Goal: Information Seeking & Learning: Learn about a topic

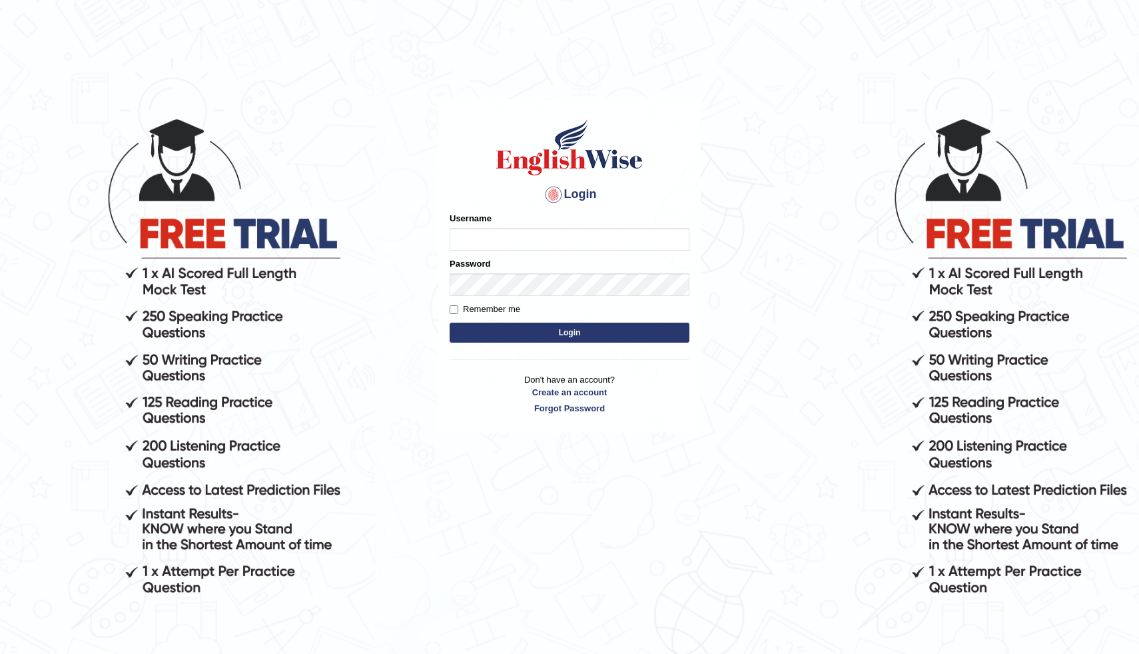
type input "modupe"
click at [564, 328] on button "Login" at bounding box center [570, 332] width 240 height 20
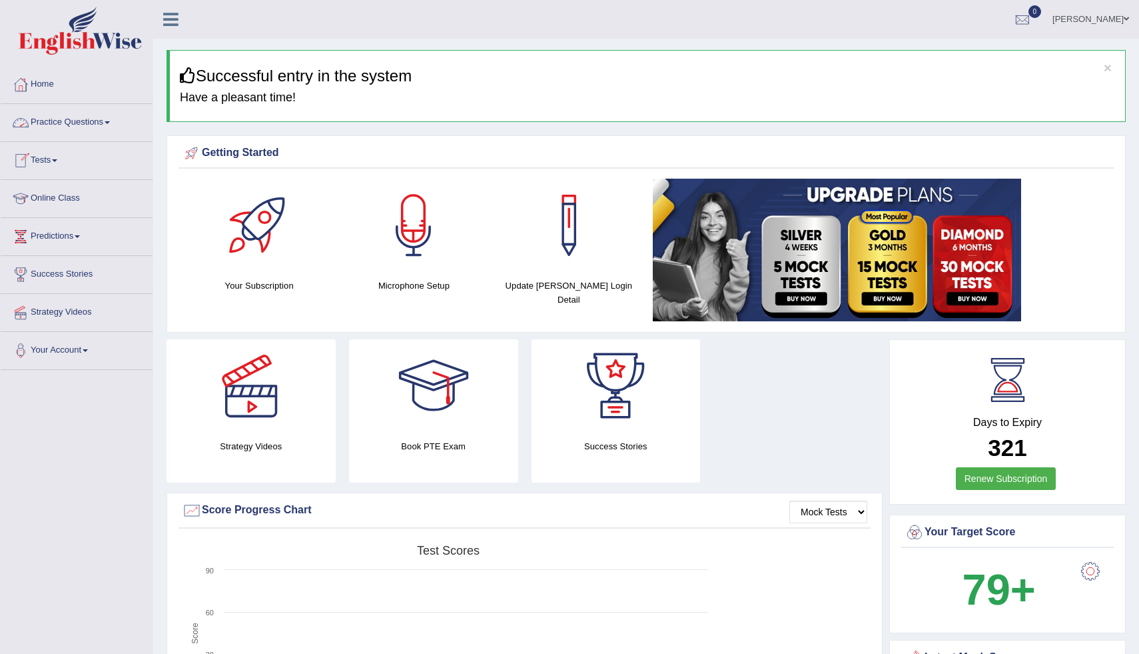
click at [67, 159] on link "Tests" at bounding box center [77, 158] width 152 height 33
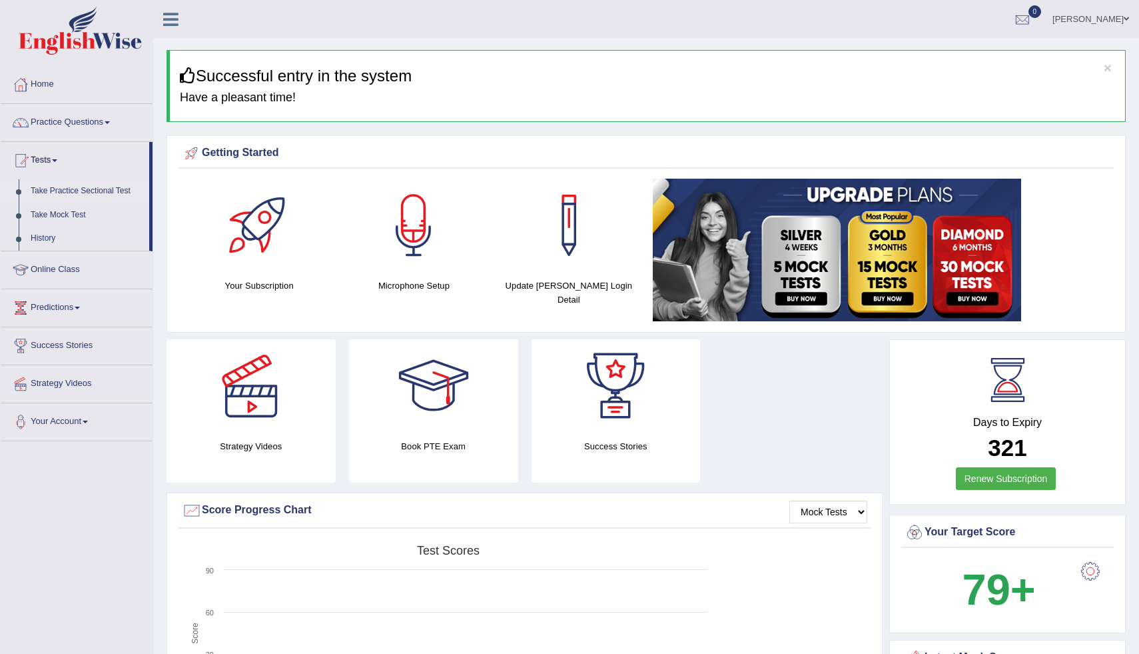
click at [75, 190] on link "Take Practice Sectional Test" at bounding box center [87, 191] width 125 height 24
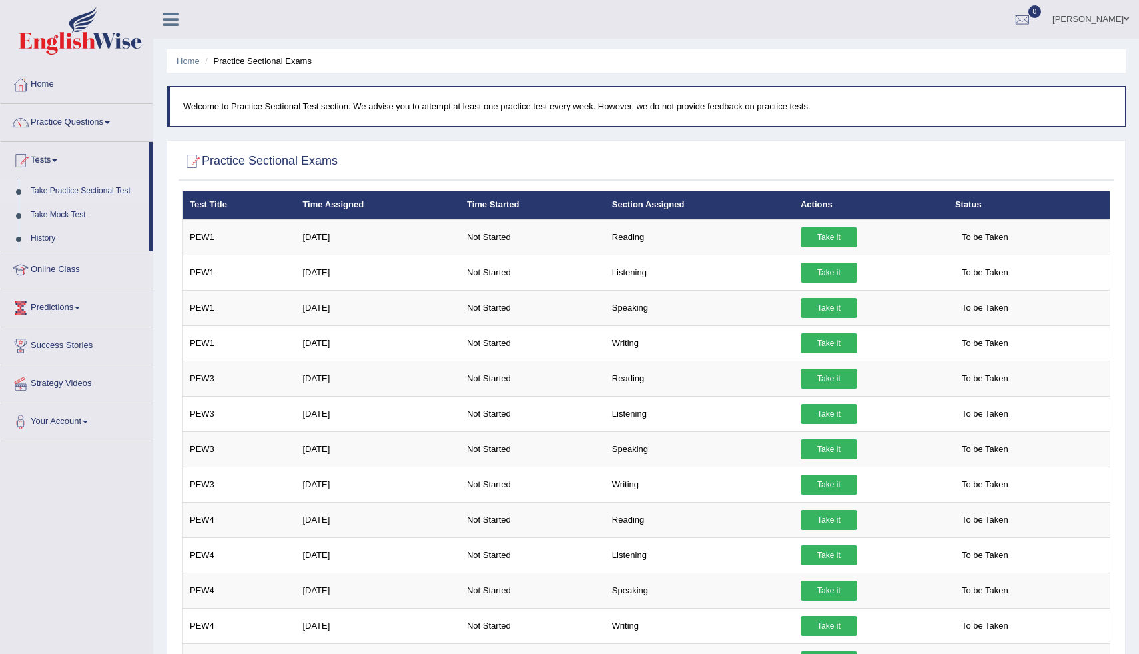
click at [100, 119] on link "Practice Questions" at bounding box center [77, 120] width 152 height 33
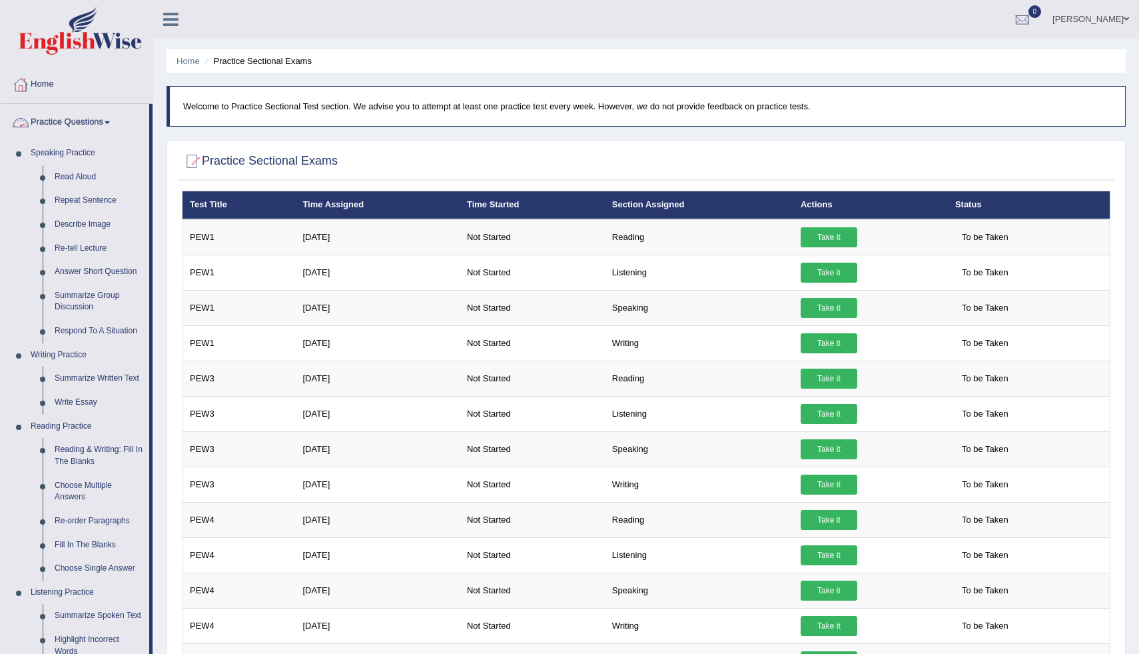
click at [110, 122] on span at bounding box center [107, 122] width 5 height 3
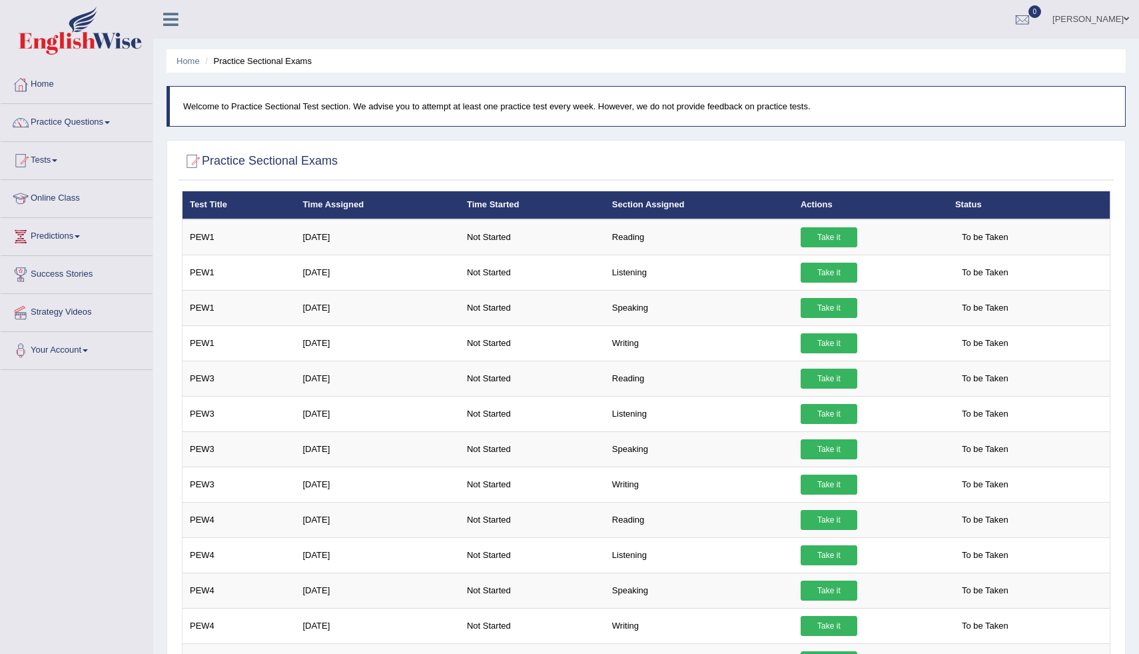
click at [110, 122] on span at bounding box center [107, 122] width 5 height 3
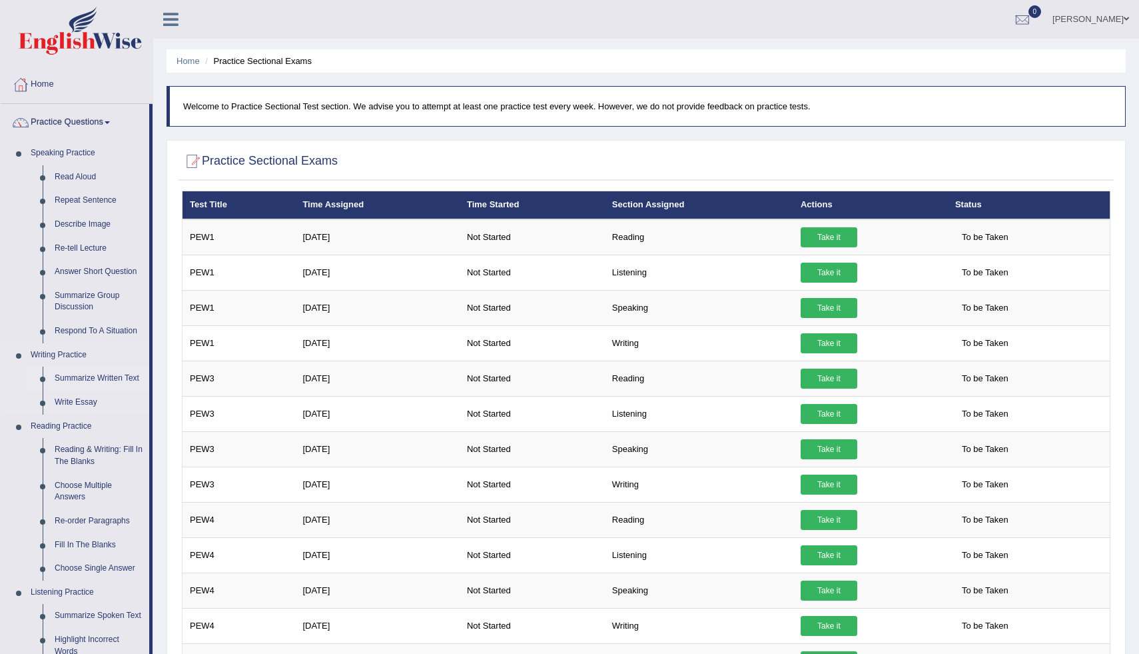
click at [107, 380] on link "Summarize Written Text" at bounding box center [99, 378] width 101 height 24
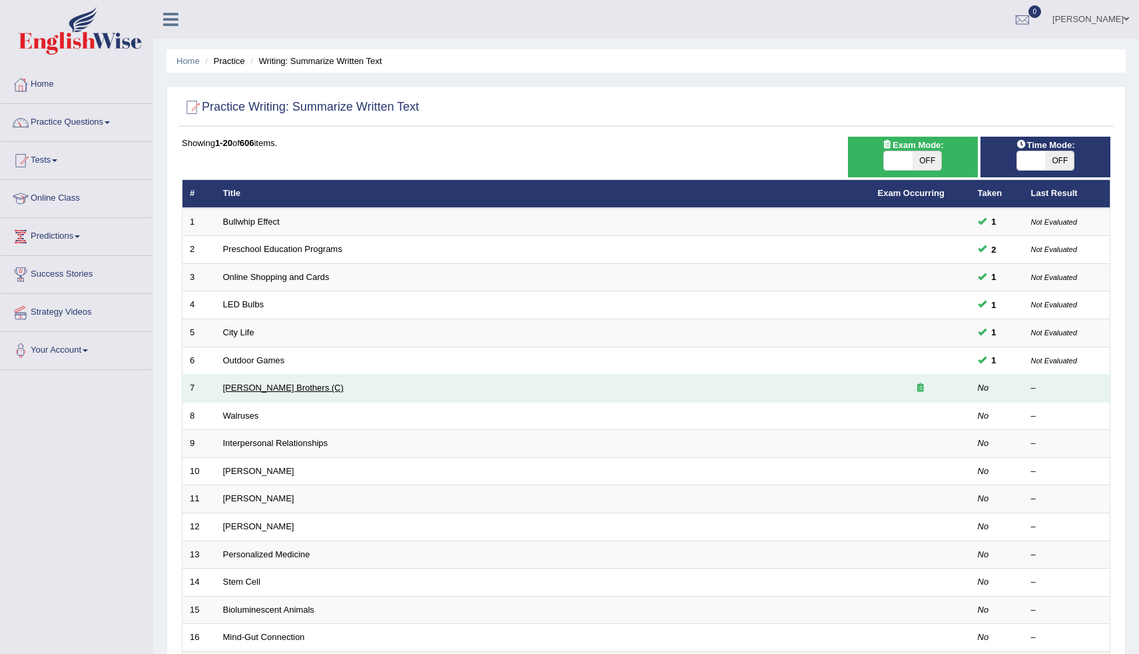
click at [235, 389] on link "[PERSON_NAME] Brothers (C)" at bounding box center [283, 387] width 121 height 10
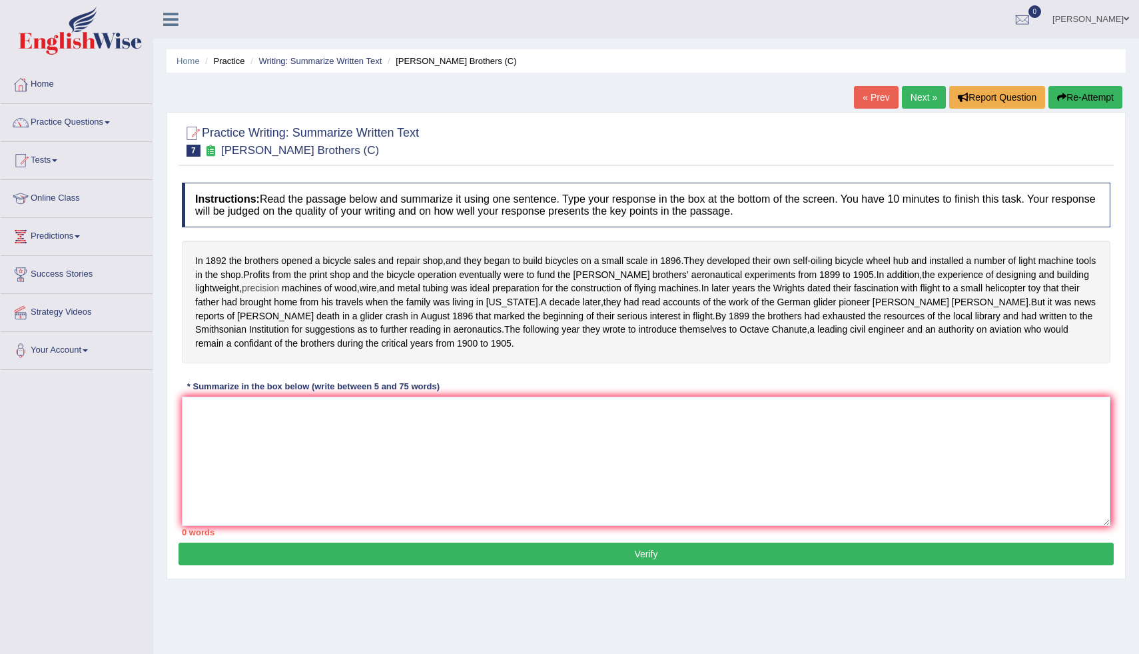
click at [249, 287] on span "precision" at bounding box center [260, 288] width 37 height 14
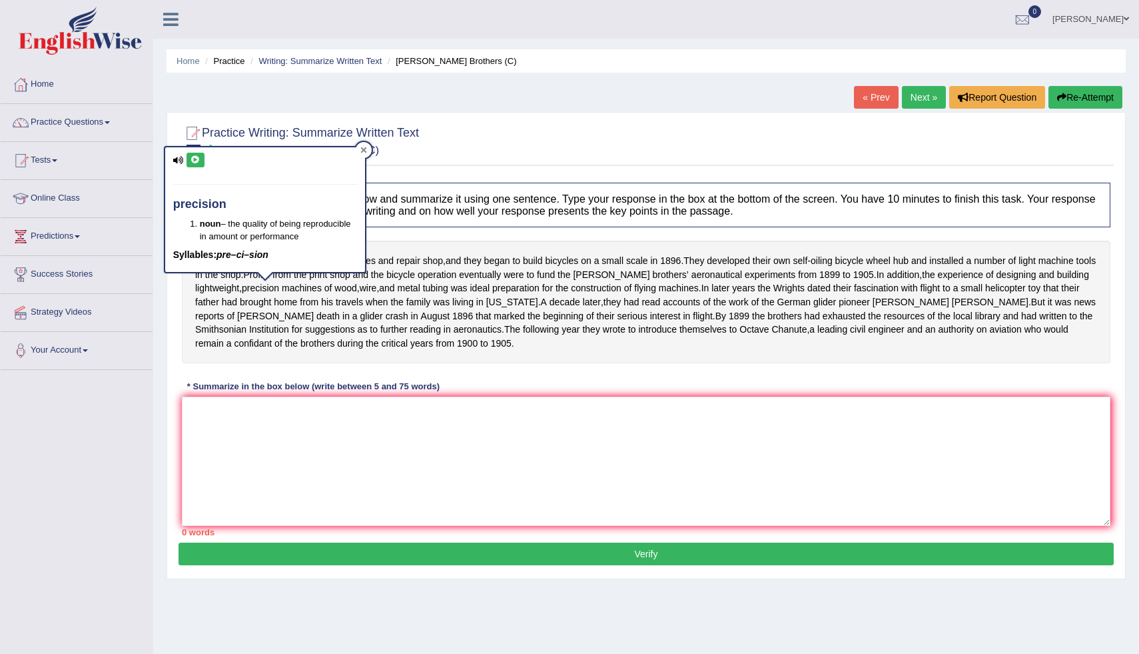
click at [362, 153] on div at bounding box center [364, 150] width 16 height 16
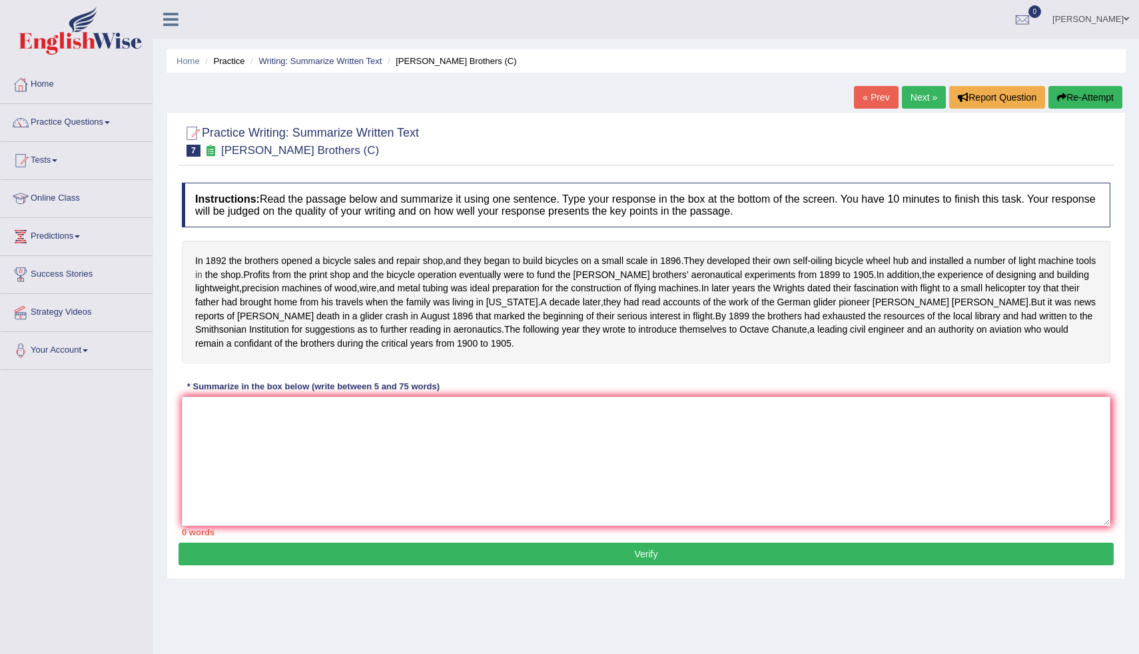
drag, startPoint x: 200, startPoint y: 258, endPoint x: 221, endPoint y: 268, distance: 23.5
click at [221, 268] on div "In 1892 the brothers opened a bicycle sales and repair shop , and they began to…" at bounding box center [646, 302] width 929 height 123
click at [337, 449] on textarea at bounding box center [646, 460] width 929 height 129
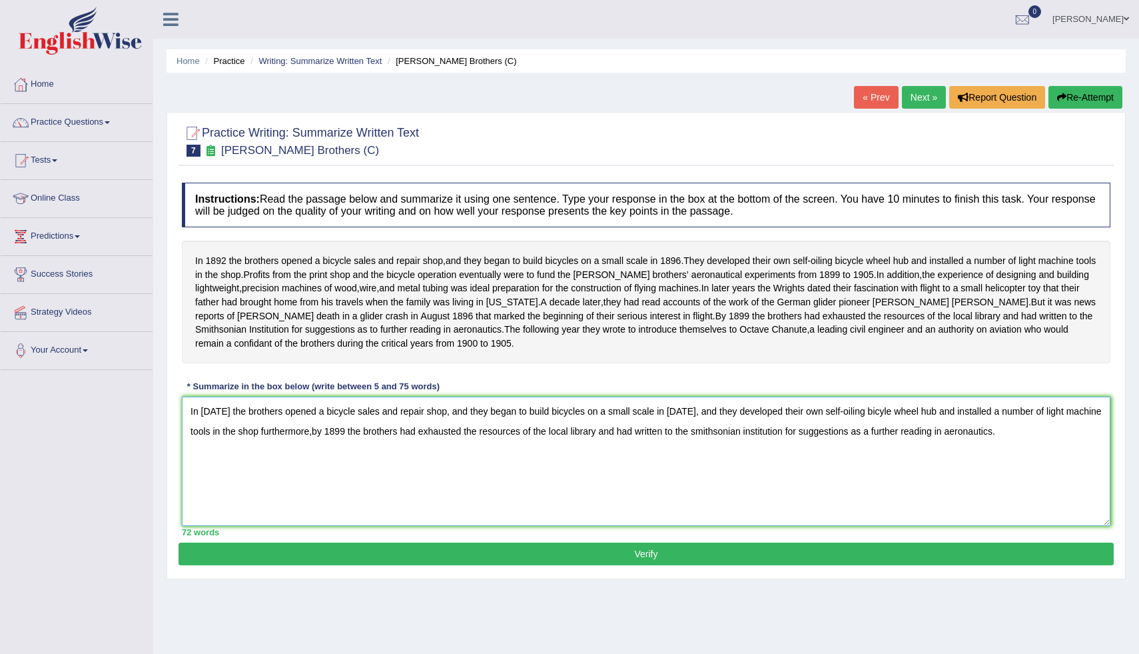
type textarea "In 1892 the brothers opened a bicycle sales and repair shop, and they began to …"
click at [648, 562] on button "Verify" at bounding box center [646, 553] width 935 height 23
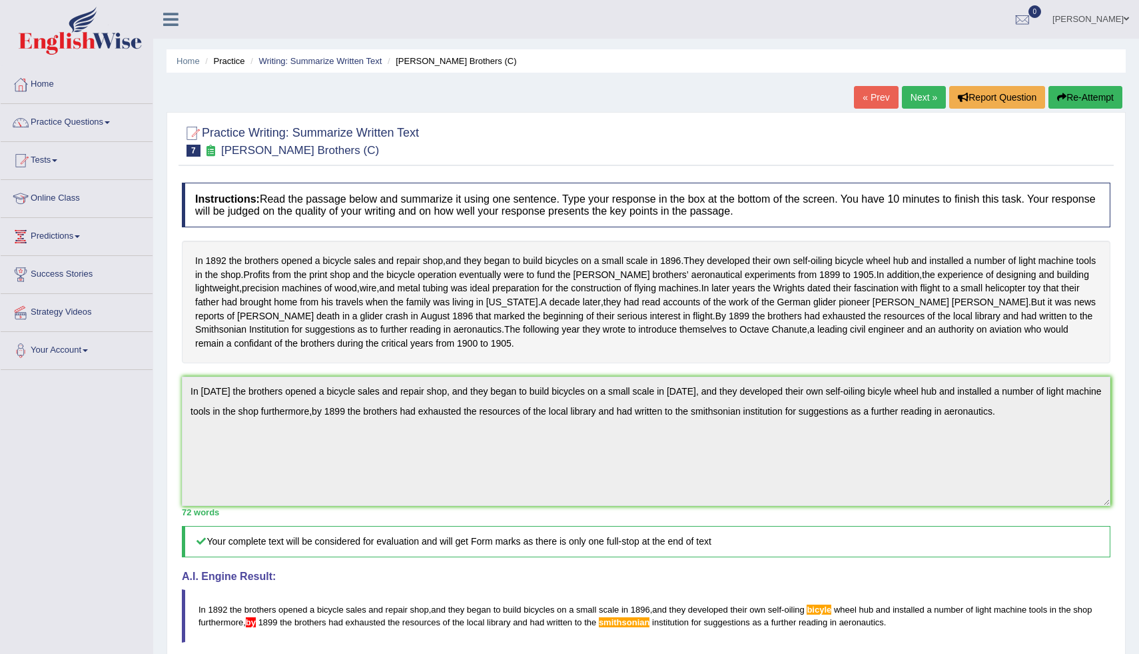
click at [927, 97] on link "Next »" at bounding box center [924, 97] width 44 height 23
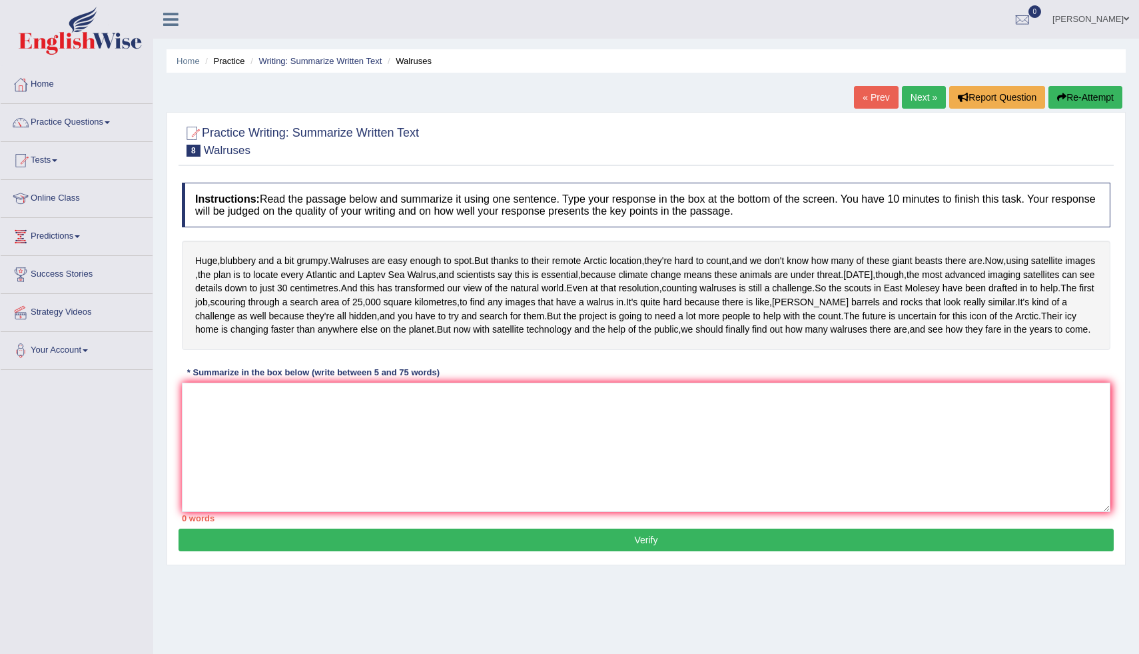
click at [388, 451] on div "Instructions: Read the passage below and summarize it using one sentence. Type …" at bounding box center [646, 352] width 935 height 352
click at [364, 474] on textarea at bounding box center [646, 446] width 929 height 129
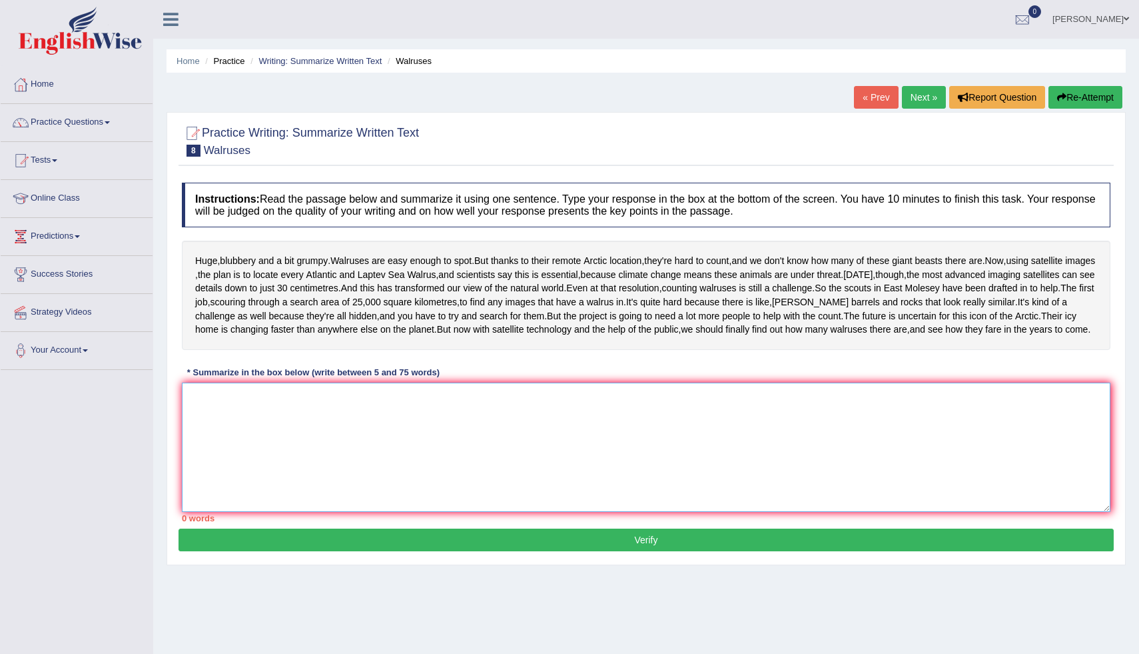
click at [364, 474] on textarea at bounding box center [646, 446] width 929 height 129
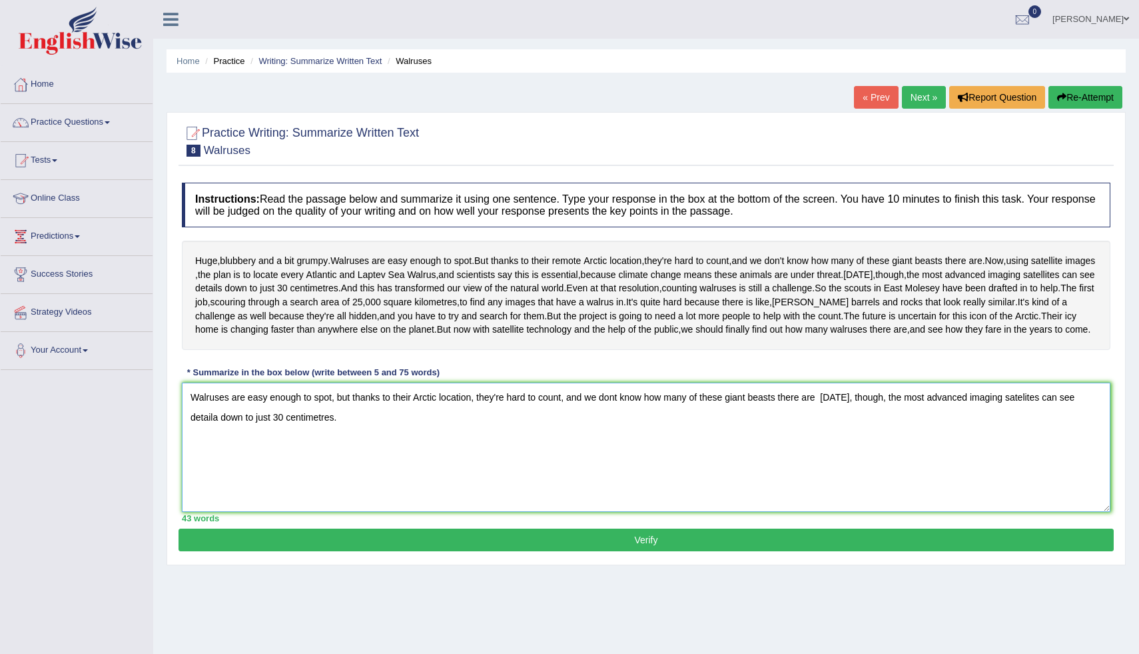
click at [219, 491] on textarea "Walruses are easy enough to spot, but thanks to their Arctic location, they're …" at bounding box center [646, 446] width 929 height 129
type textarea "Walruses are easy enough to spot, but thanks to their Arctic location, they're …"
click at [589, 551] on button "Verify" at bounding box center [646, 539] width 935 height 23
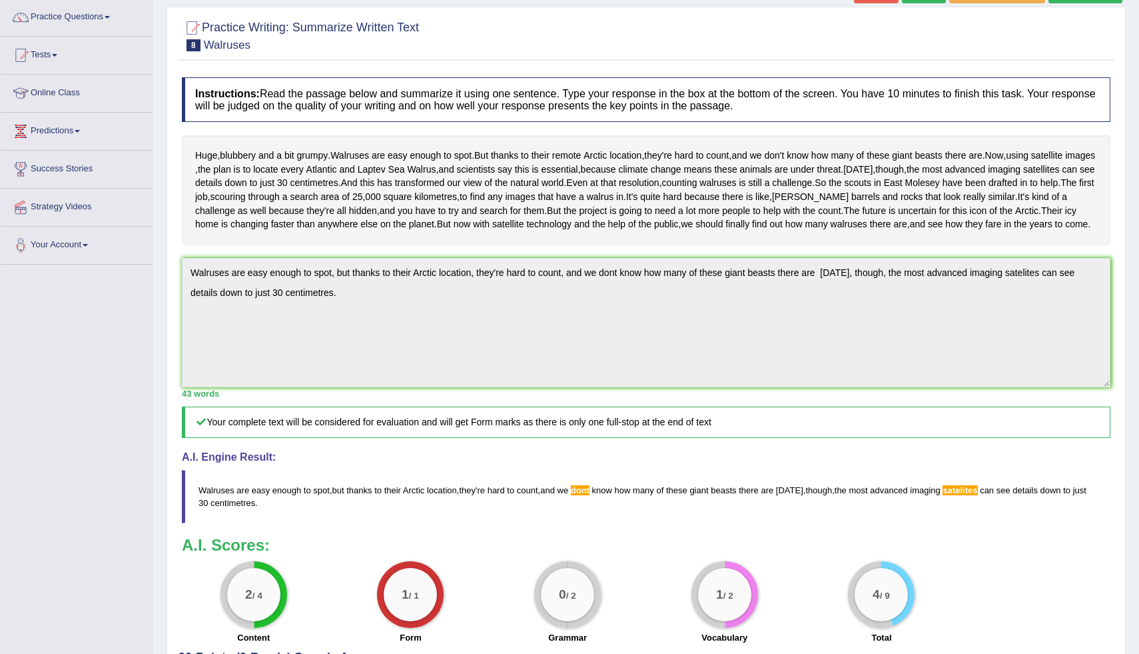
scroll to position [107, 0]
click at [759, 239] on div "Huge , blubbery and a bit grumpy . Walruses are easy enough to spot . But thank…" at bounding box center [646, 188] width 929 height 109
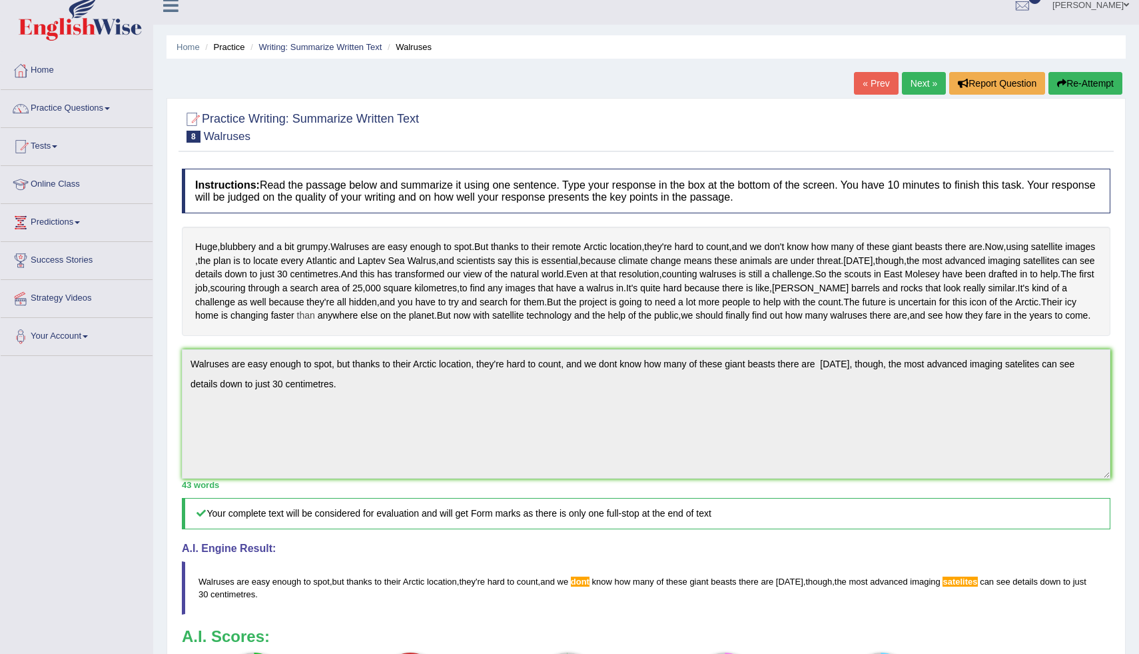
scroll to position [0, 0]
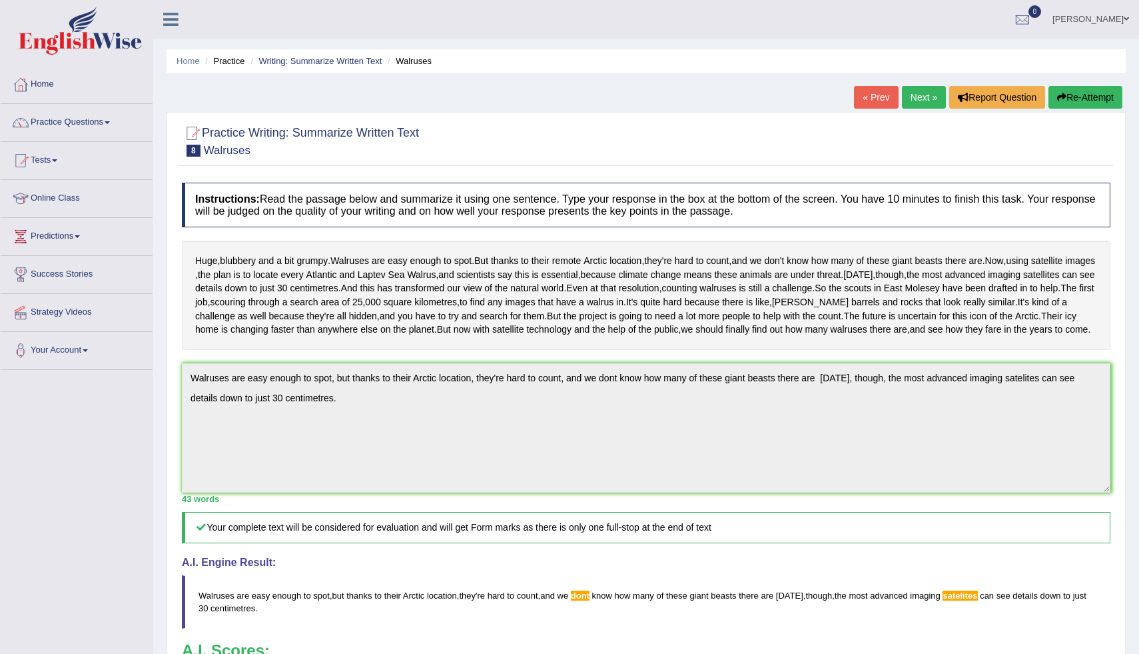
click at [915, 96] on link "Next »" at bounding box center [924, 97] width 44 height 23
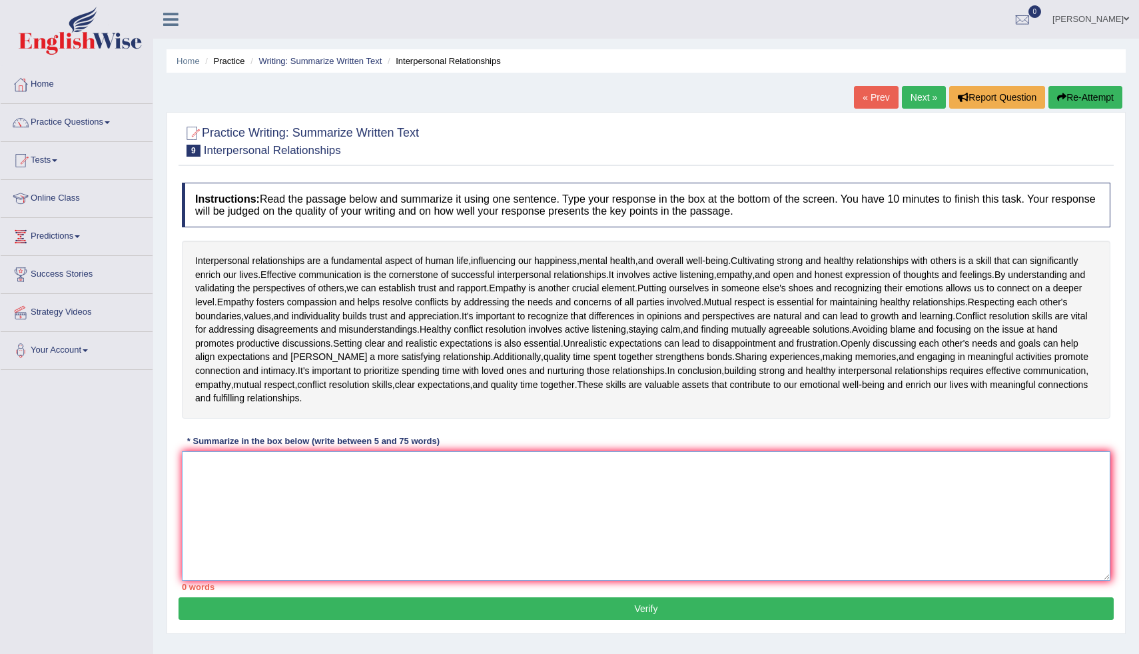
click at [245, 523] on textarea at bounding box center [646, 515] width 929 height 129
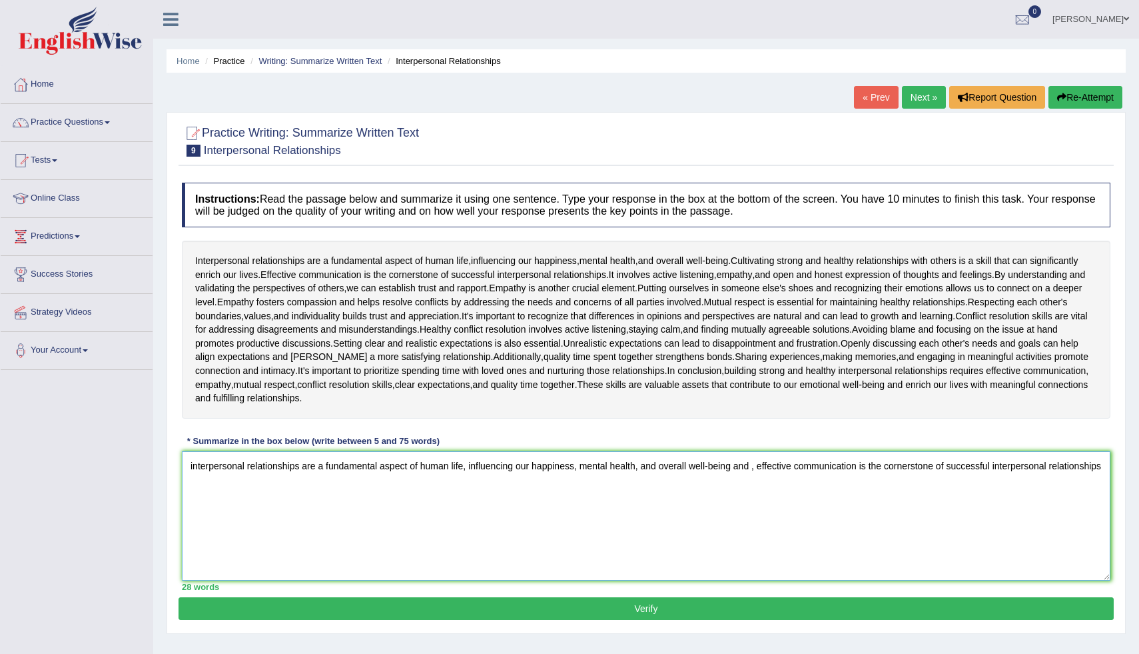
click at [761, 471] on textarea "interpersonal relationships are a fundamental aspect of human life, influencing…" at bounding box center [646, 515] width 929 height 129
click at [273, 489] on textarea "interpersonal relationships are a fundamental aspect of human life, influencing…" at bounding box center [646, 515] width 929 height 129
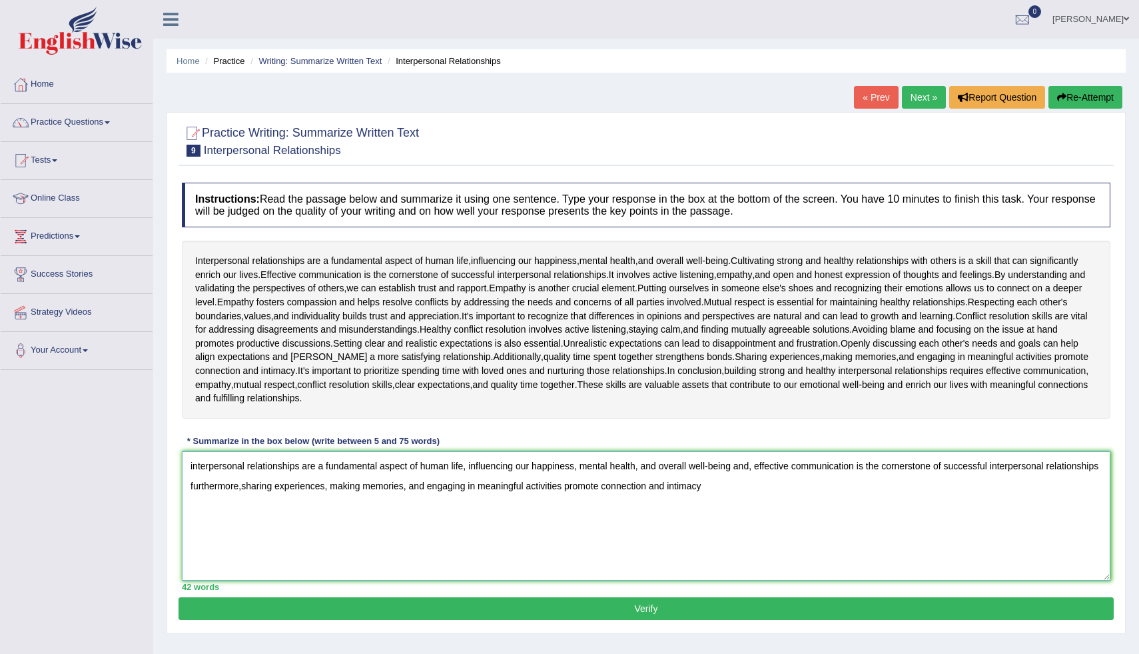
click at [248, 488] on textarea "interpersonal relationships are a fundamental aspect of human life, influencing…" at bounding box center [646, 515] width 929 height 129
click at [247, 489] on textarea "interpersonal relationships are a fundamental aspect of human life, influencing…" at bounding box center [646, 515] width 929 height 129
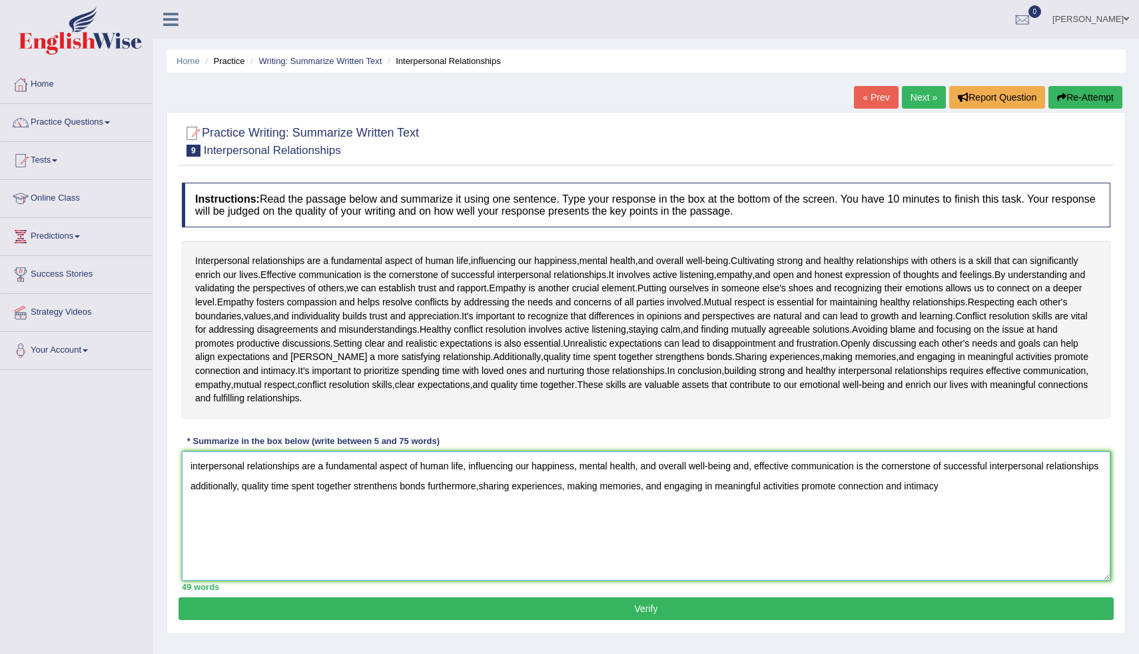
click at [436, 488] on textarea "interpersonal relationships are a fundamental aspect of human life, influencing…" at bounding box center [646, 515] width 929 height 129
click at [1021, 492] on textarea "interpersonal relationships are a fundamental aspect of human life, influencing…" at bounding box center [646, 515] width 929 height 129
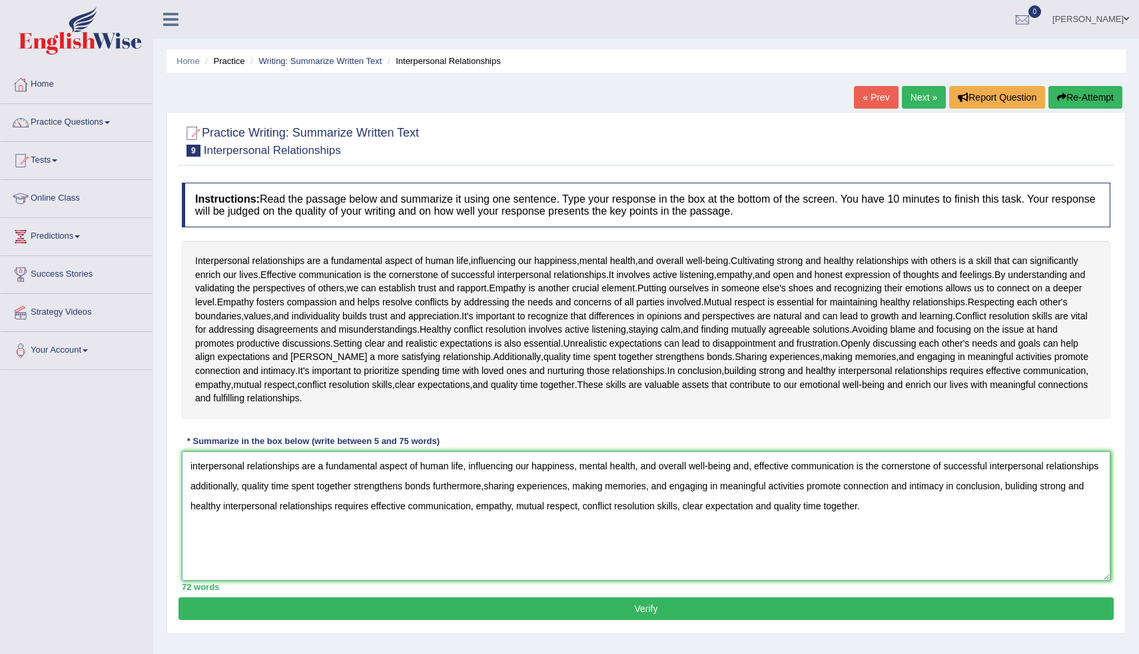
click at [250, 484] on textarea "interpersonal relationships are a fundamental aspect of human life, influencing…" at bounding box center [646, 515] width 929 height 129
drag, startPoint x: 554, startPoint y: 494, endPoint x: 547, endPoint y: 538, distance: 44.6
click at [546, 538] on textarea "interpersonal relationships are a fundamental aspect of human life, influencing…" at bounding box center [646, 515] width 929 height 129
click at [547, 538] on textarea "interpersonal relationships are a fundamental aspect of human life, influencing…" at bounding box center [646, 515] width 929 height 129
click at [847, 506] on textarea "interpersonal relationships are a fundamental aspect of human life, influencing…" at bounding box center [646, 515] width 929 height 129
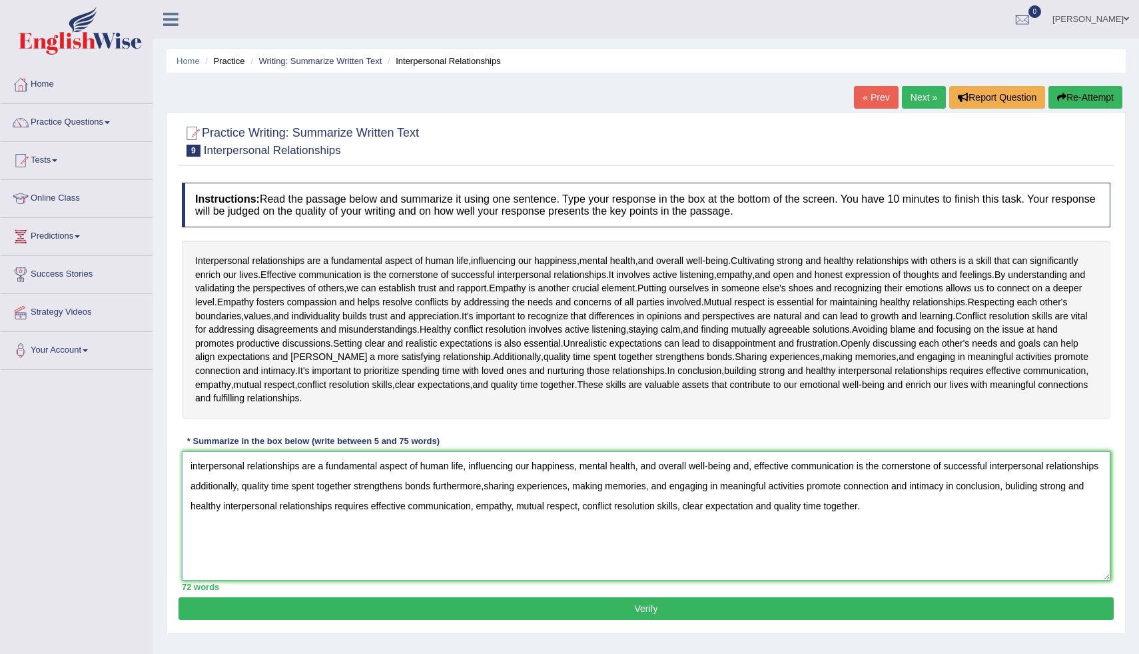
click at [843, 507] on textarea "interpersonal relationships are a fundamental aspect of human life, influencing…" at bounding box center [646, 515] width 929 height 129
type textarea "interpersonal relationships are a fundamental aspect of human life, influencing…"
click at [814, 604] on button "Verify" at bounding box center [646, 608] width 935 height 23
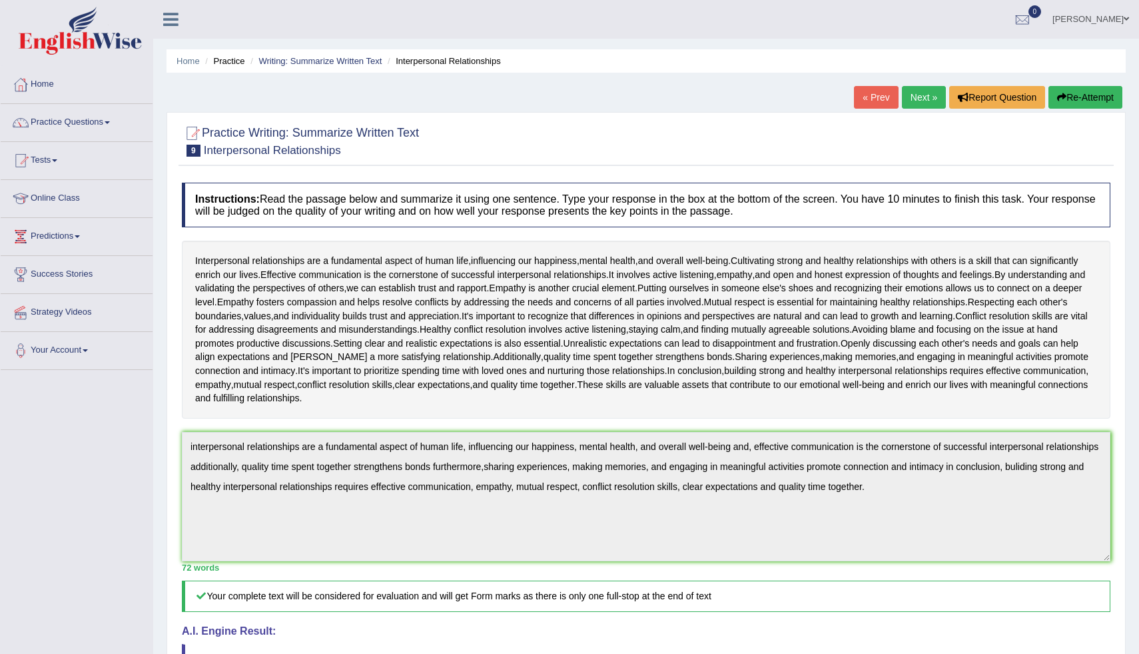
click at [1133, 627] on div "Home Practice Writing: Summarize Written Text Interpersonal Relationships « Pre…" at bounding box center [646, 464] width 986 height 929
click at [917, 91] on link "Next »" at bounding box center [924, 97] width 44 height 23
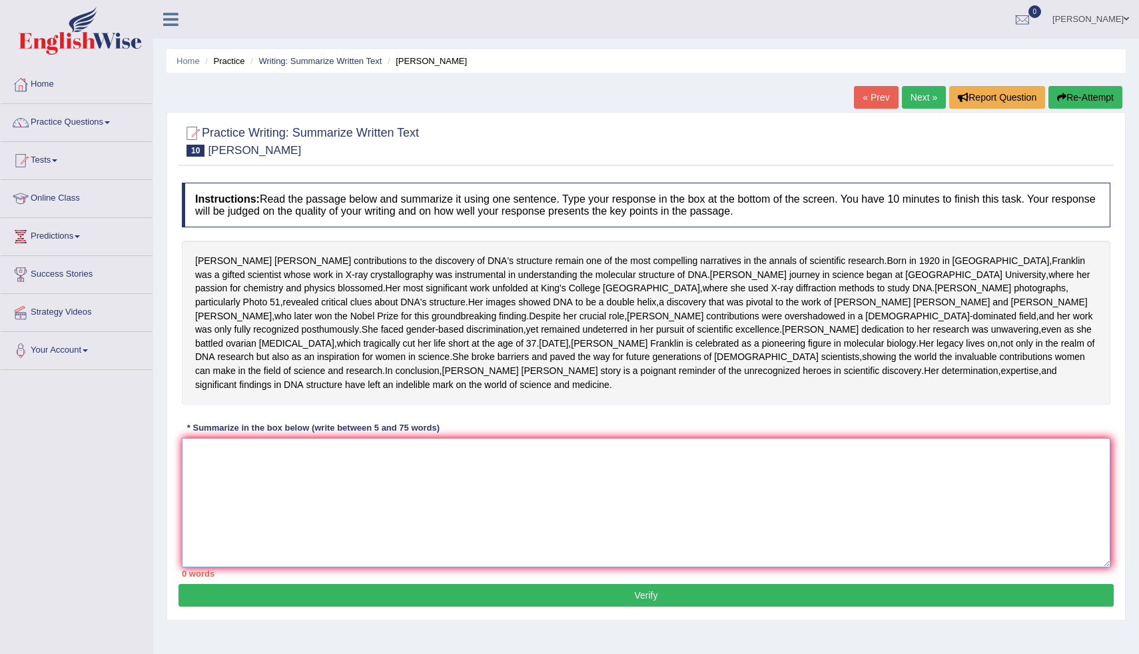
click at [193, 540] on textarea at bounding box center [646, 502] width 929 height 129
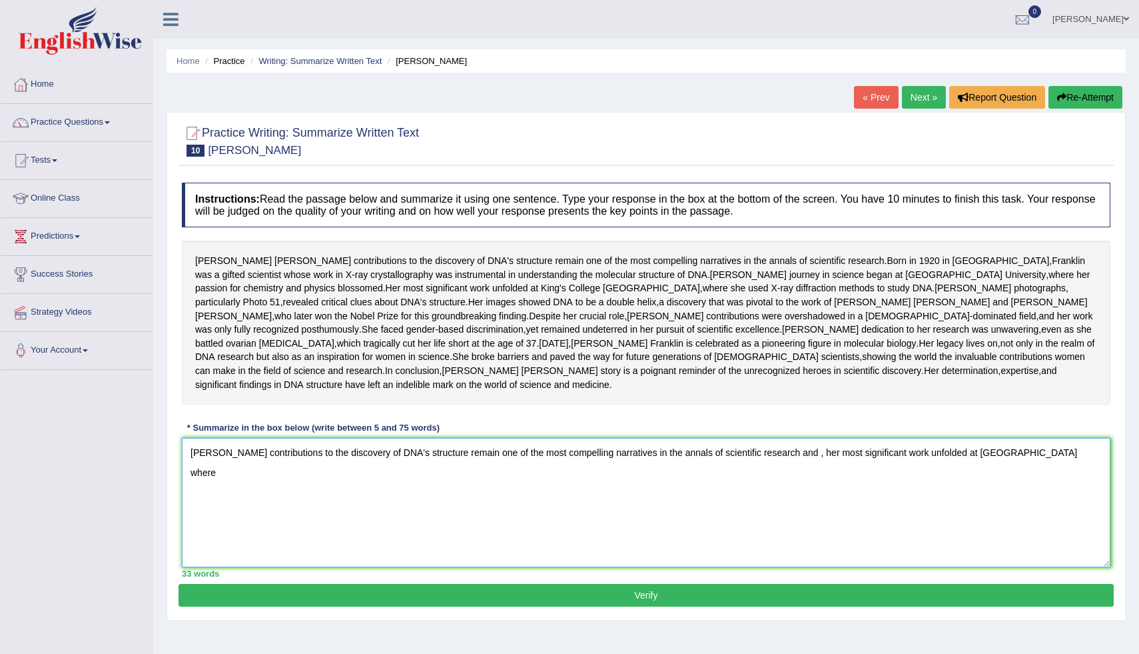
click at [1091, 528] on textarea "[PERSON_NAME] contributions to the discovery of DNA's structure remain one of t…" at bounding box center [646, 502] width 929 height 129
click at [327, 540] on textarea "[PERSON_NAME] contributions to the discovery of DNA's structure remain one of t…" at bounding box center [646, 502] width 929 height 129
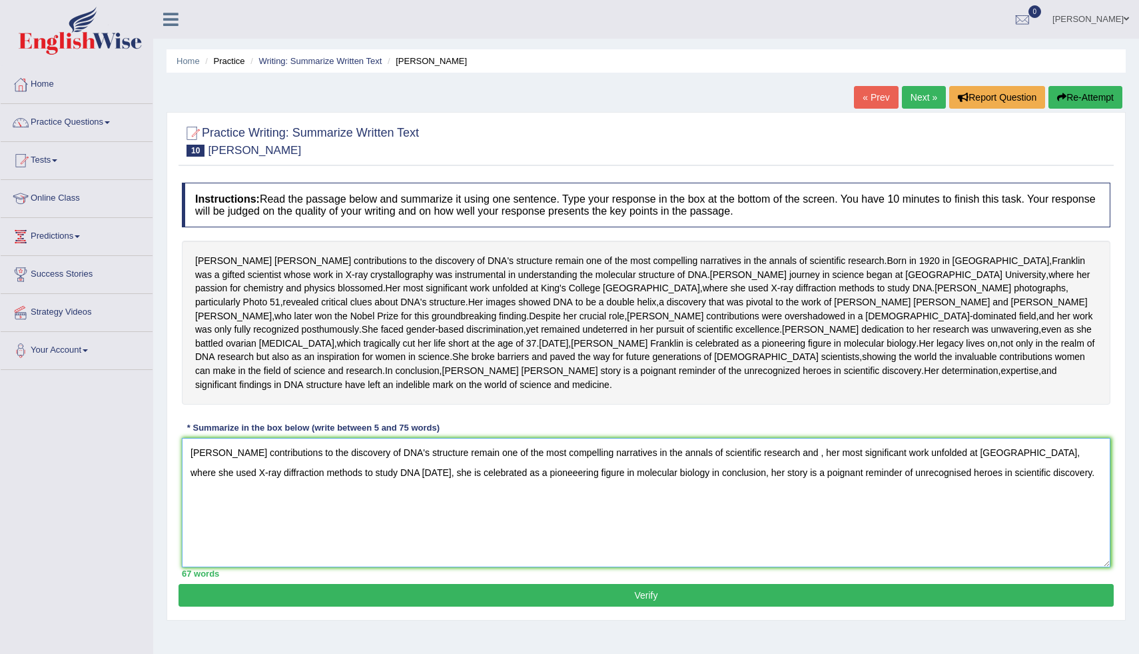
click at [234, 539] on textarea "[PERSON_NAME] contributions to the discovery of DNA's structure remain one of t…" at bounding box center [646, 502] width 929 height 129
click at [442, 524] on textarea "[PERSON_NAME] contributions to the discovery of DNA's structure remain one of t…" at bounding box center [646, 502] width 929 height 129
click at [441, 524] on textarea "[PERSON_NAME] contributions to the discovery of DNA's structure remain one of t…" at bounding box center [646, 502] width 929 height 129
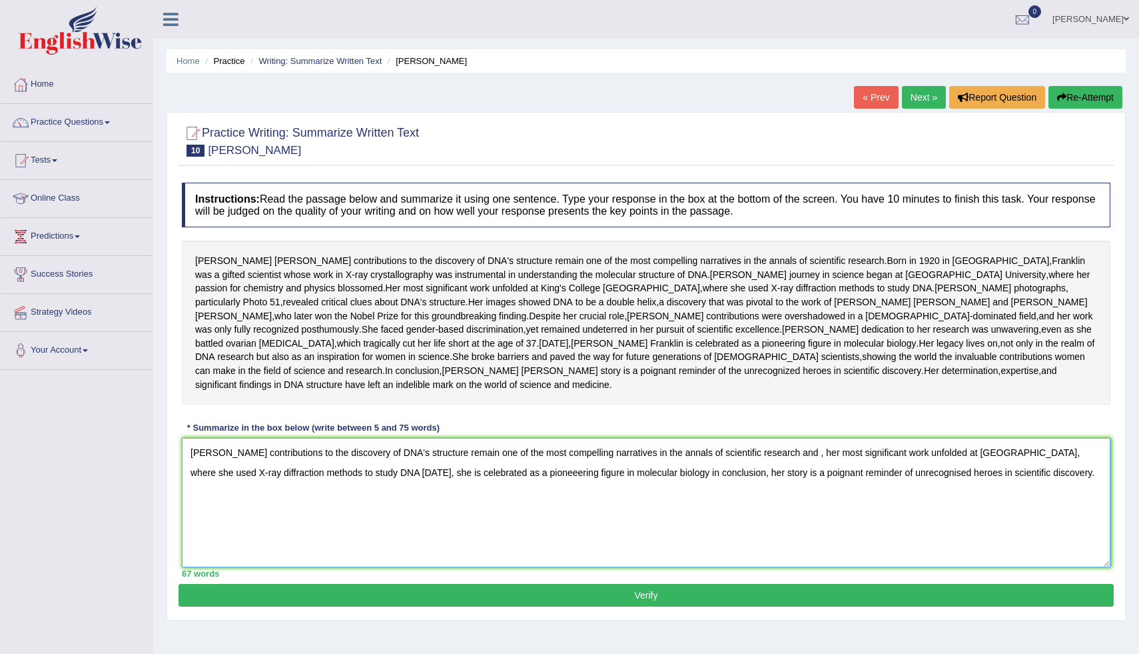
click at [441, 524] on textarea "[PERSON_NAME] contributions to the discovery of DNA's structure remain one of t…" at bounding box center [646, 502] width 929 height 129
click at [832, 524] on textarea "[PERSON_NAME] contributions to the discovery of DNA's structure remain one of t…" at bounding box center [646, 502] width 929 height 129
type textarea "[PERSON_NAME] contributions to the discovery of DNA's structure remain one of t…"
click at [584, 325] on div "[PERSON_NAME] contributions to the discovery of DNA's structure remain one of t…" at bounding box center [646, 323] width 929 height 164
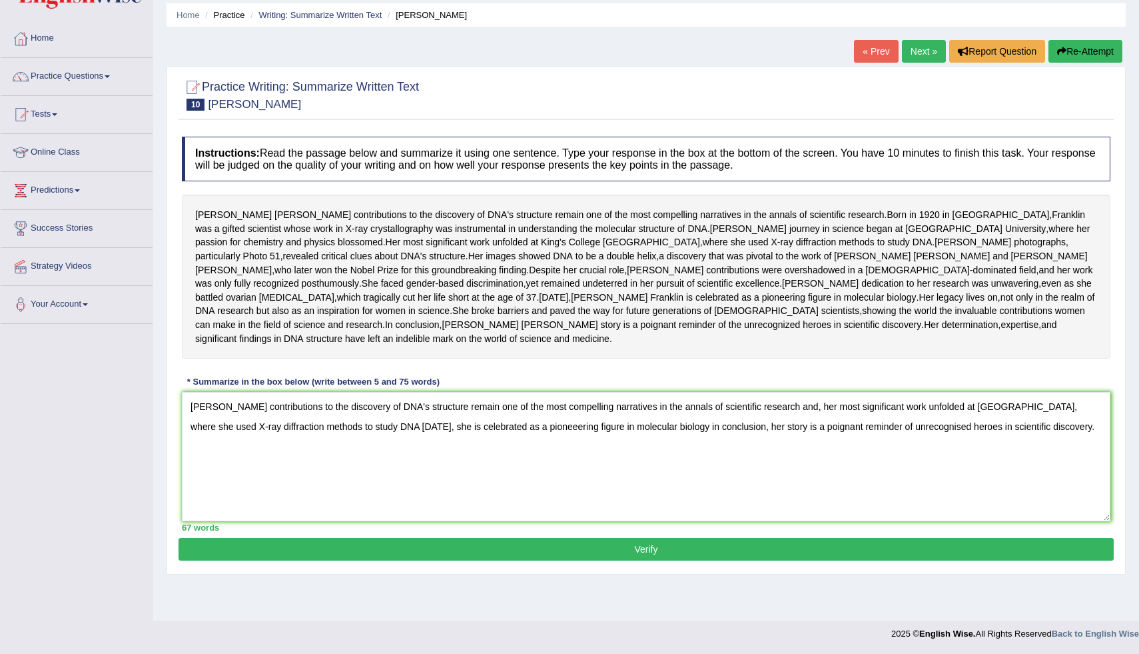
scroll to position [79, 0]
click at [724, 560] on button "Verify" at bounding box center [646, 549] width 935 height 23
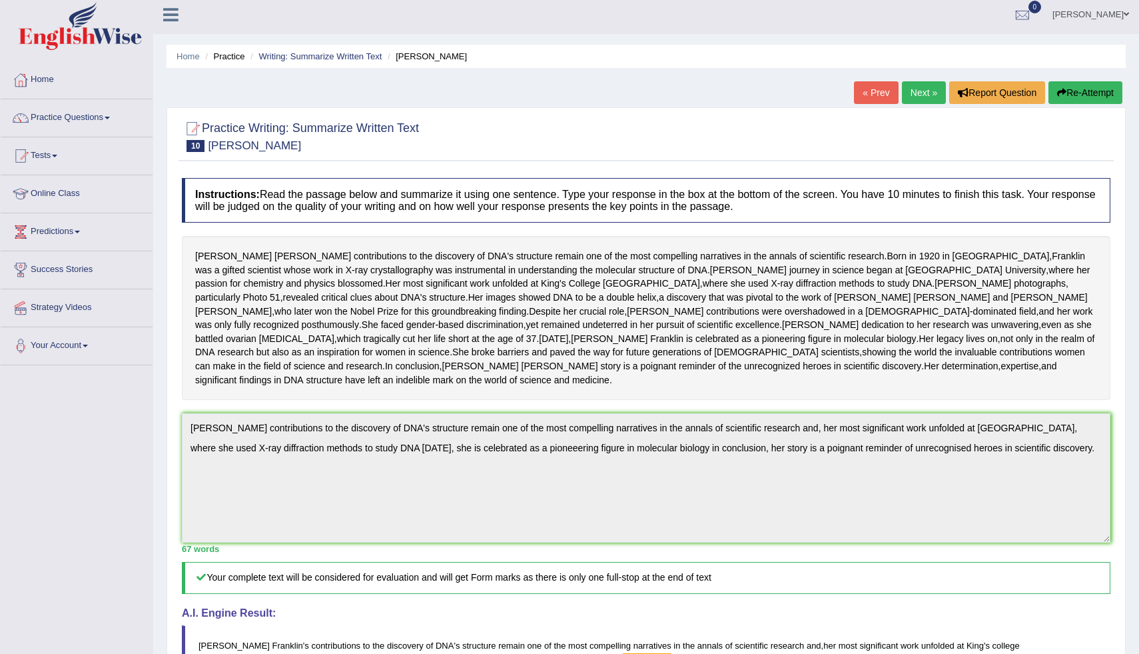
scroll to position [0, 0]
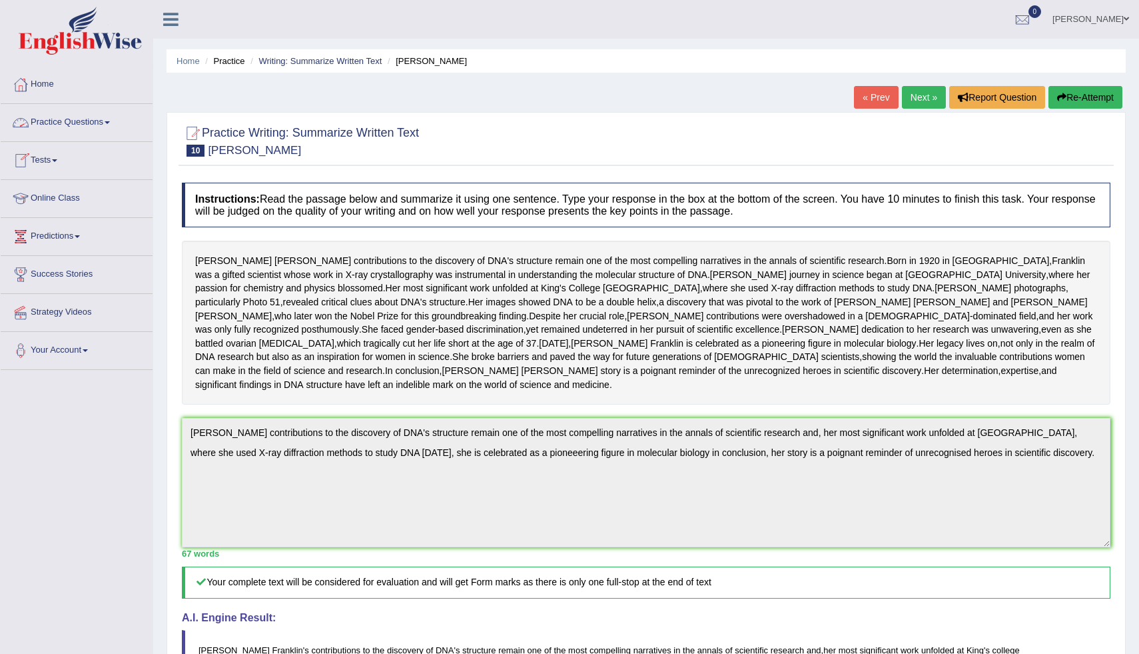
click at [101, 119] on link "Practice Questions" at bounding box center [77, 120] width 152 height 33
